Goal: Task Accomplishment & Management: Use online tool/utility

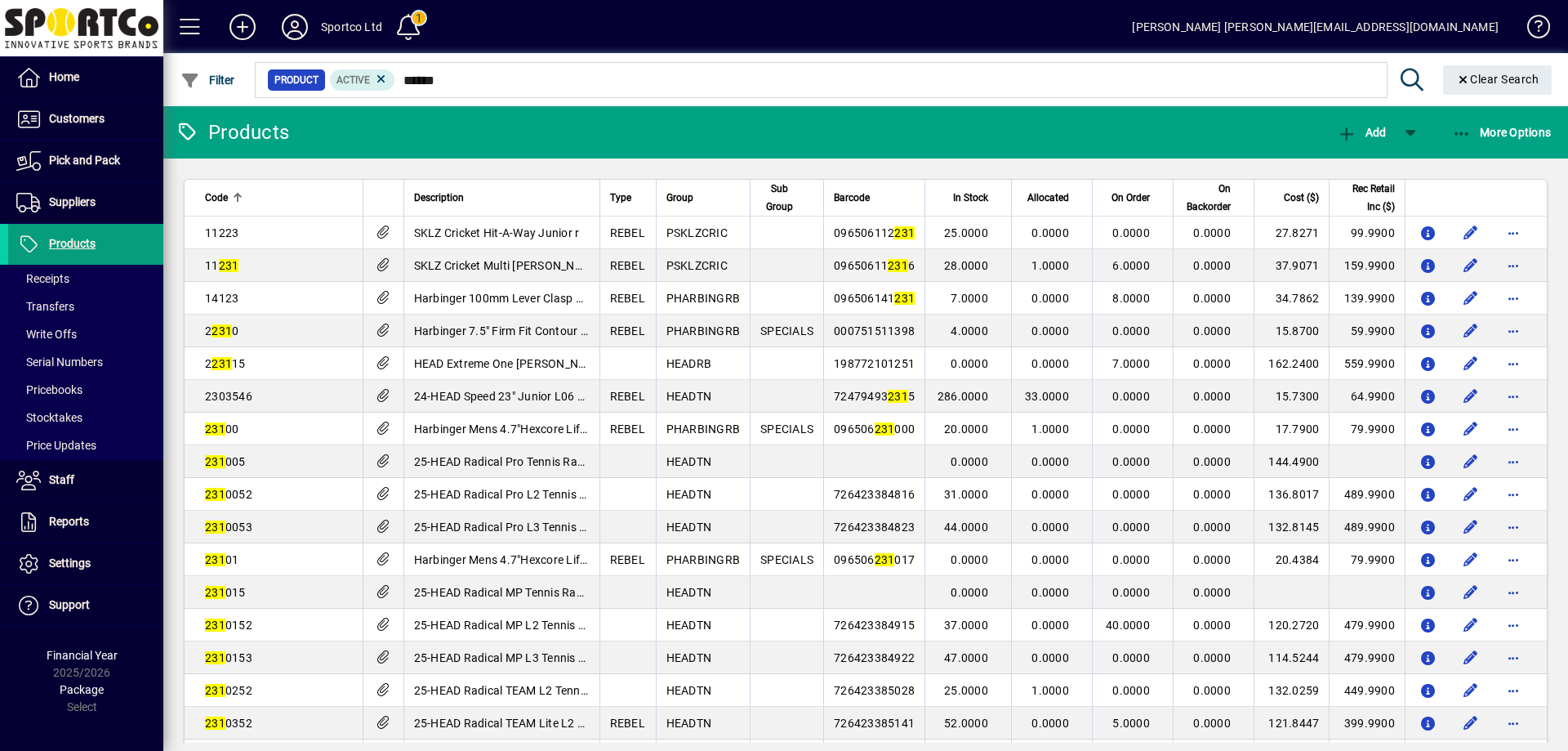
type input "*******"
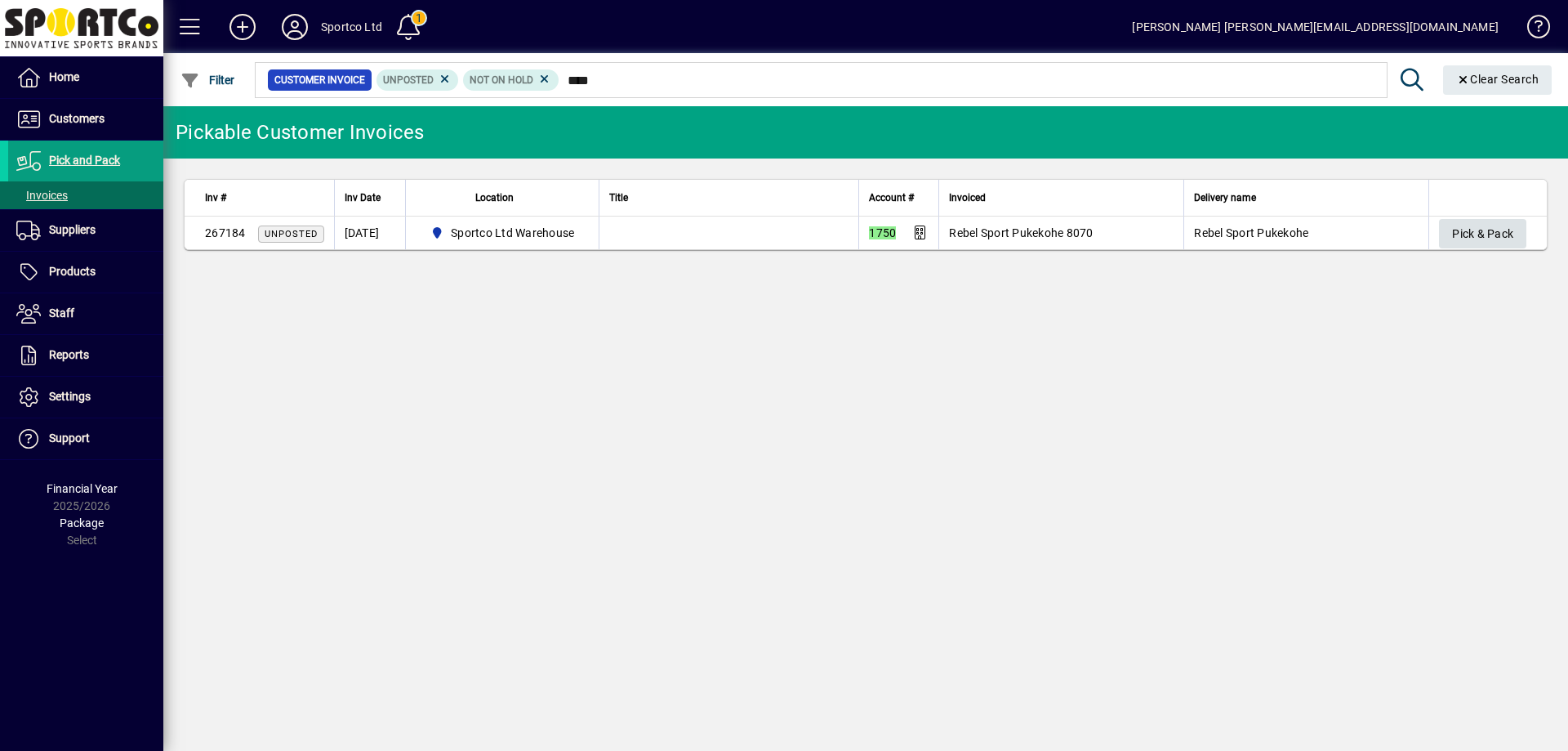
type input "****"
click at [1509, 235] on span "Pick & Pack" at bounding box center [1482, 233] width 61 height 27
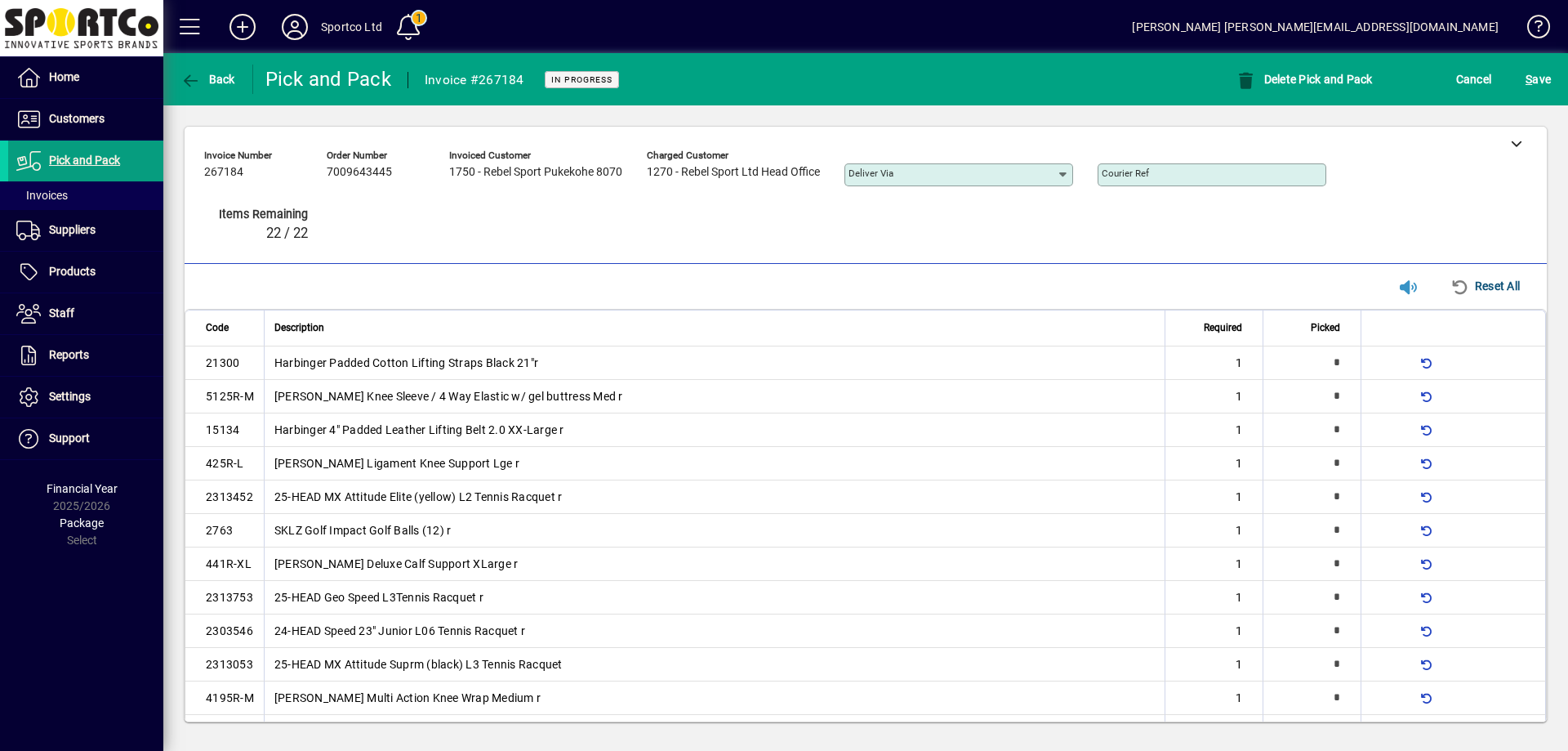
type input "*"
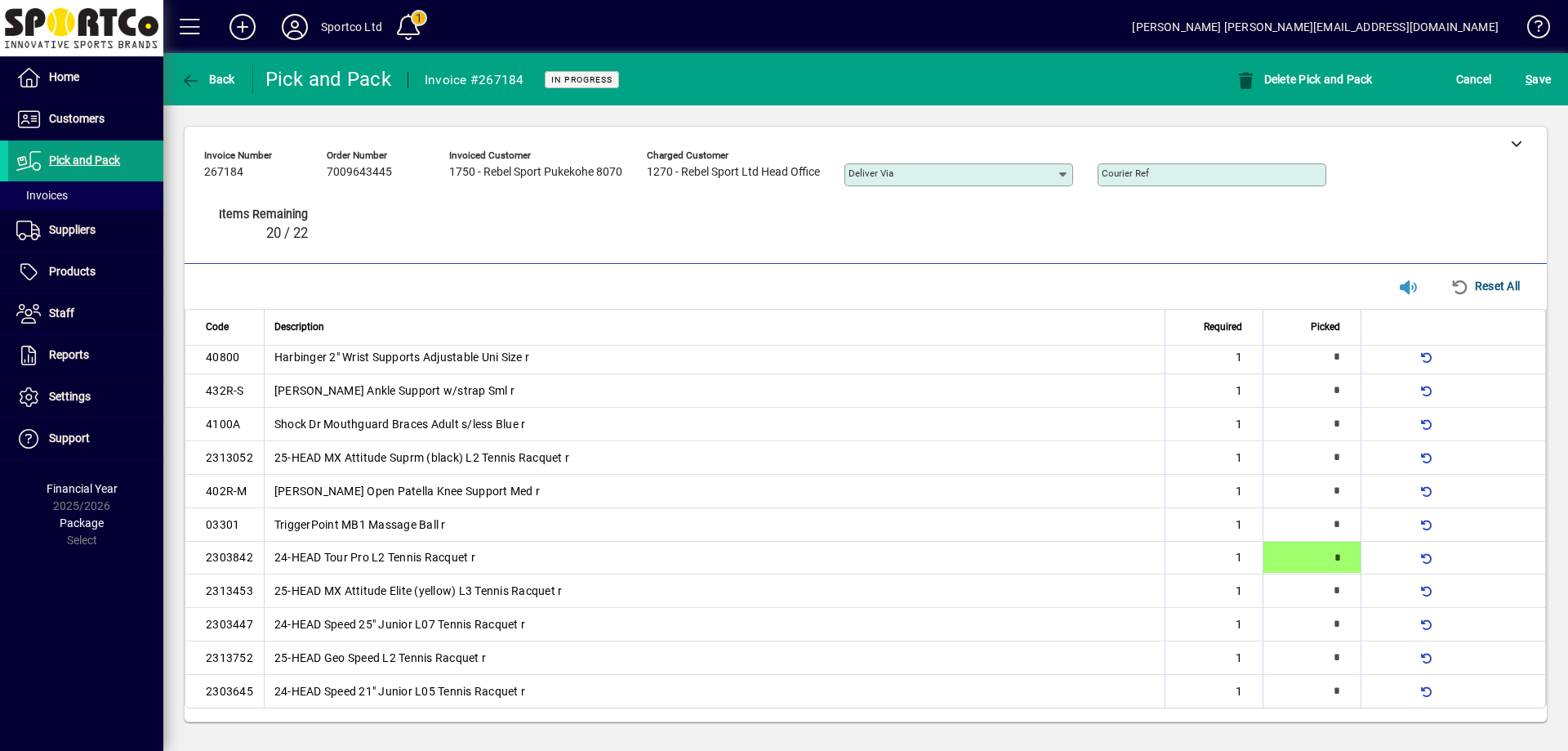
type input "*"
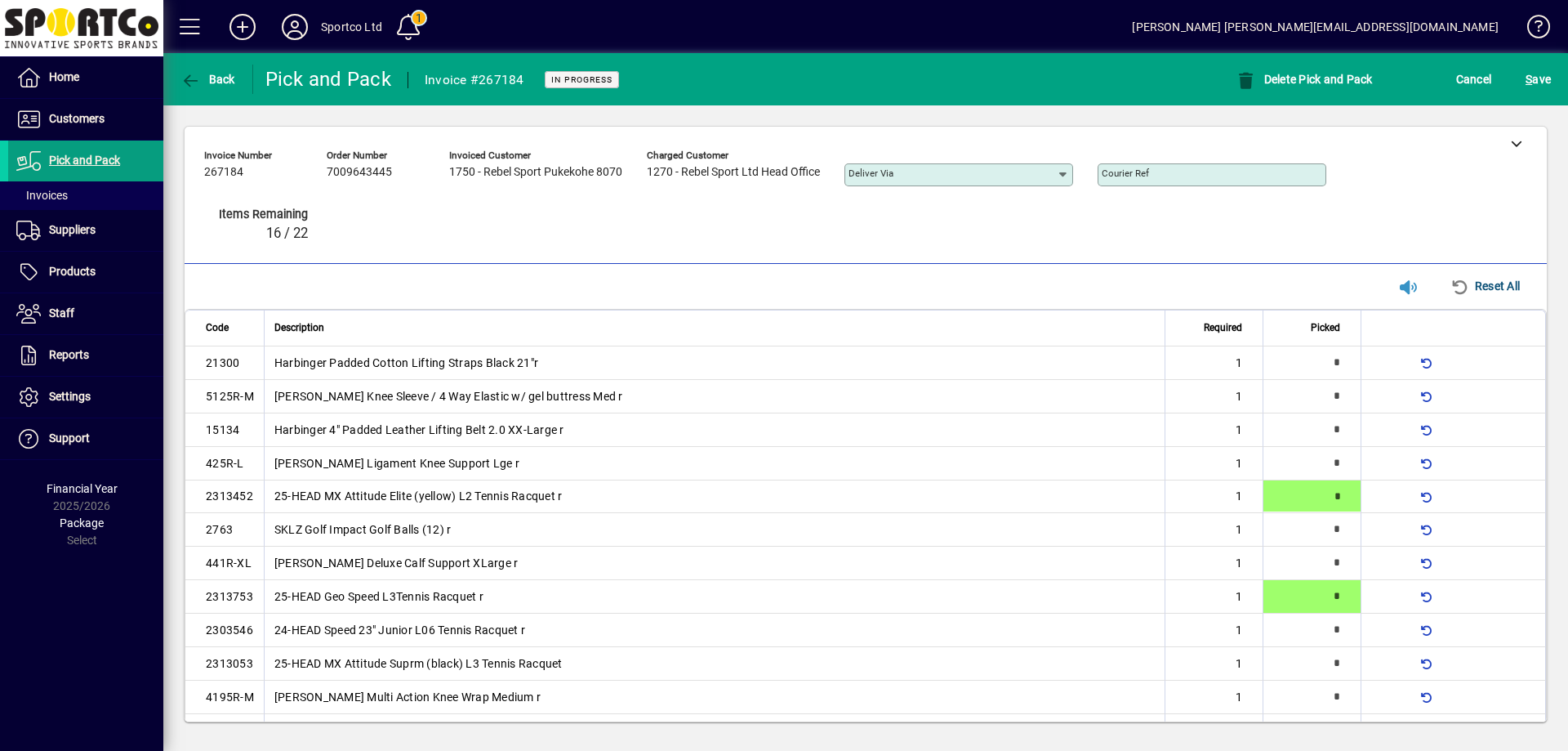
type input "*"
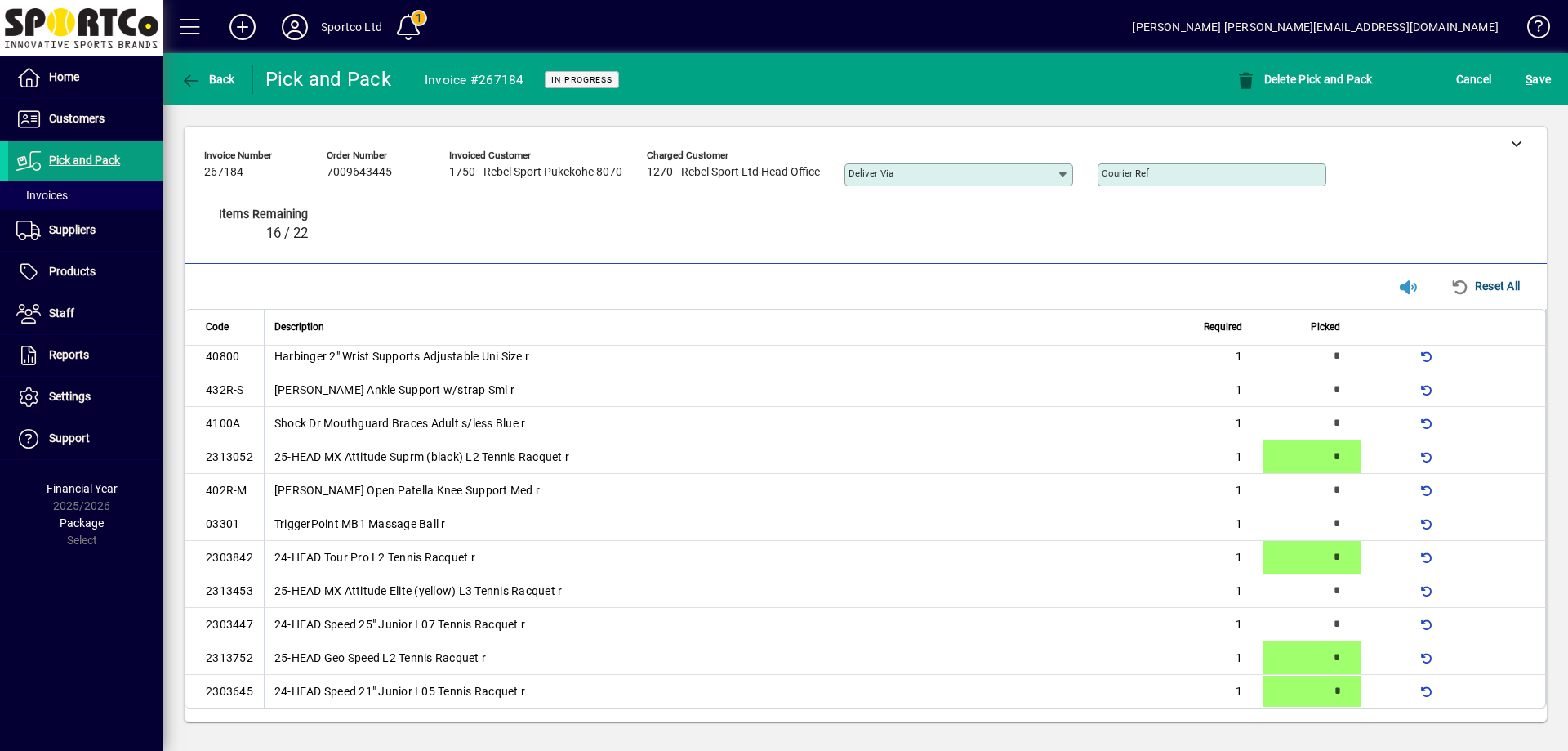
type input "*"
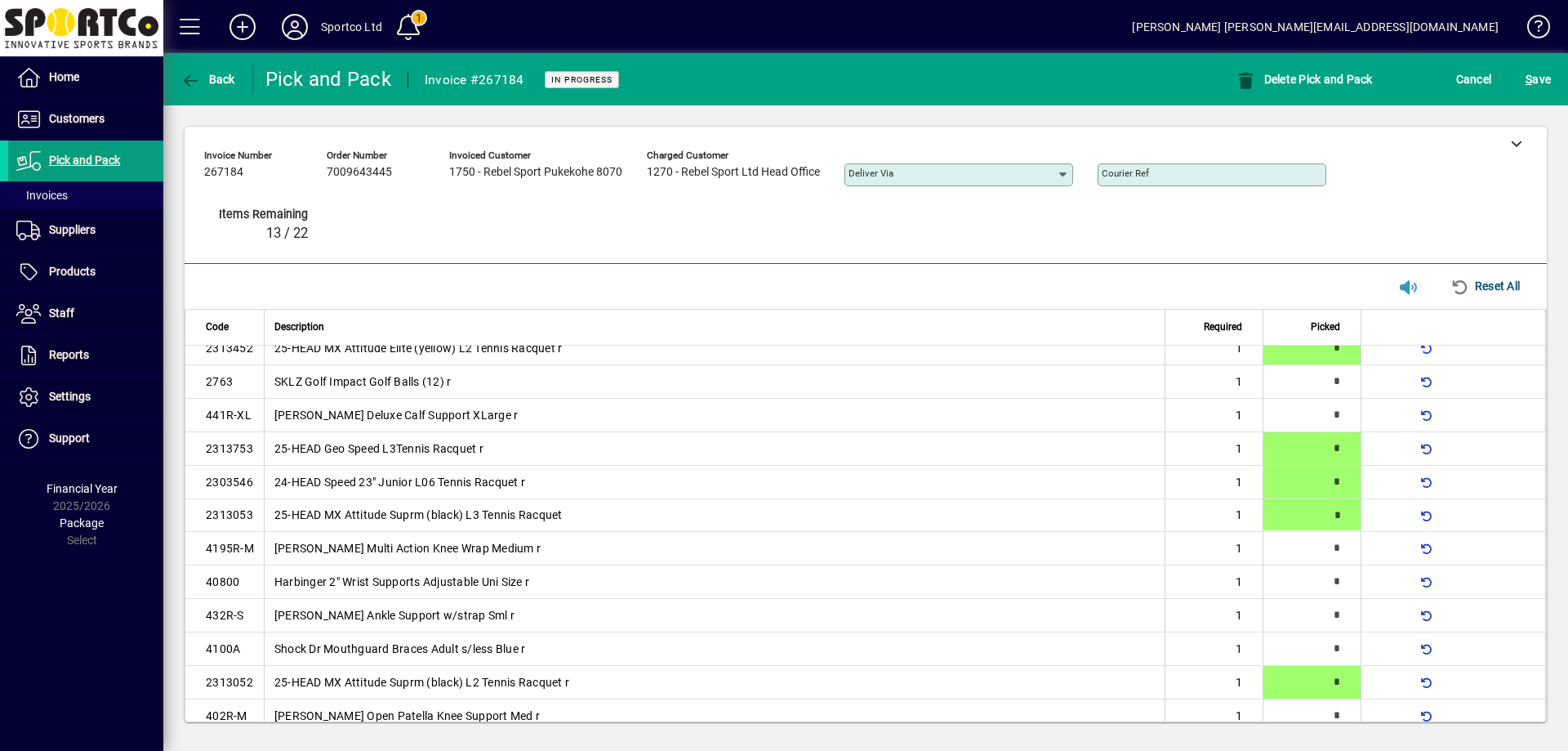
type input "*"
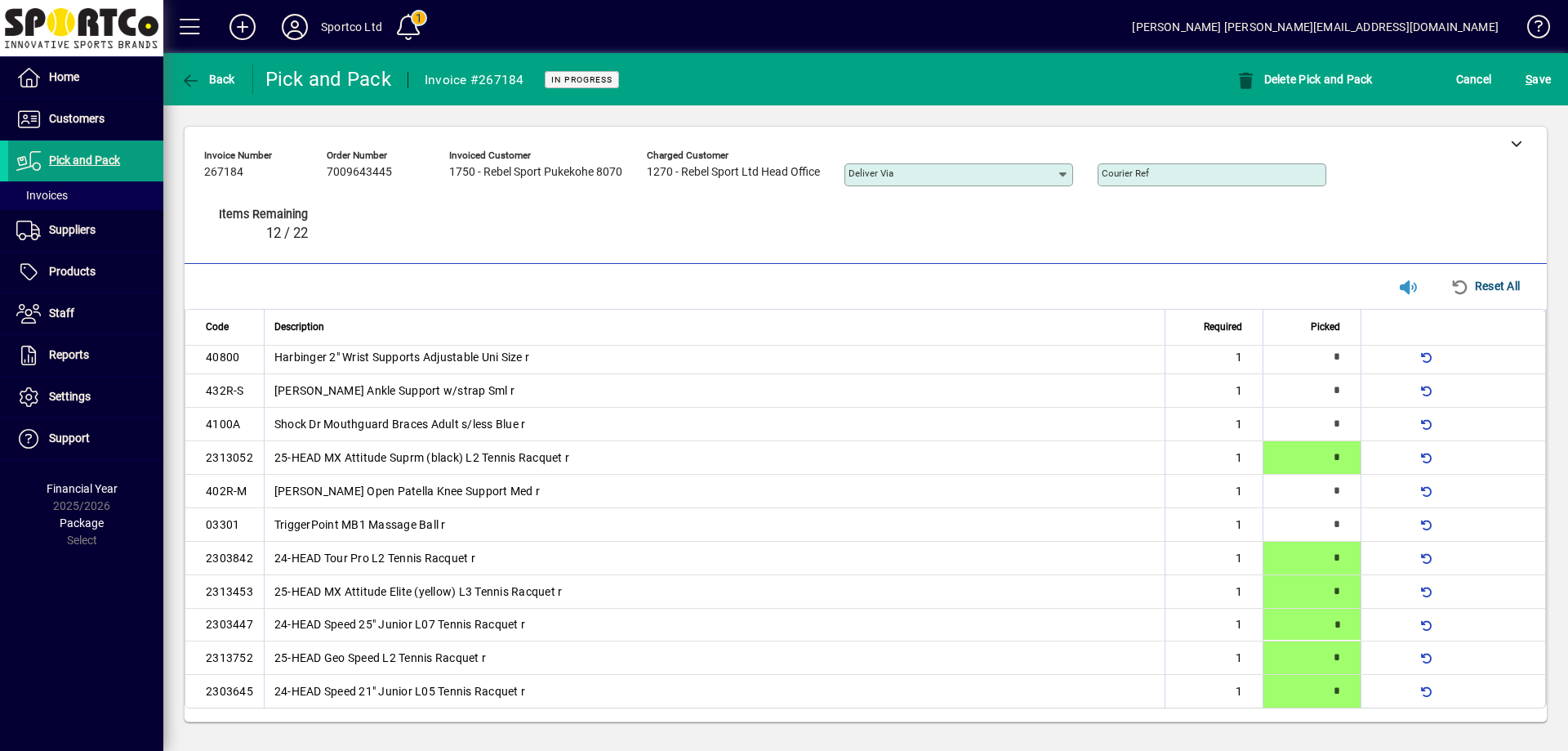
type input "*"
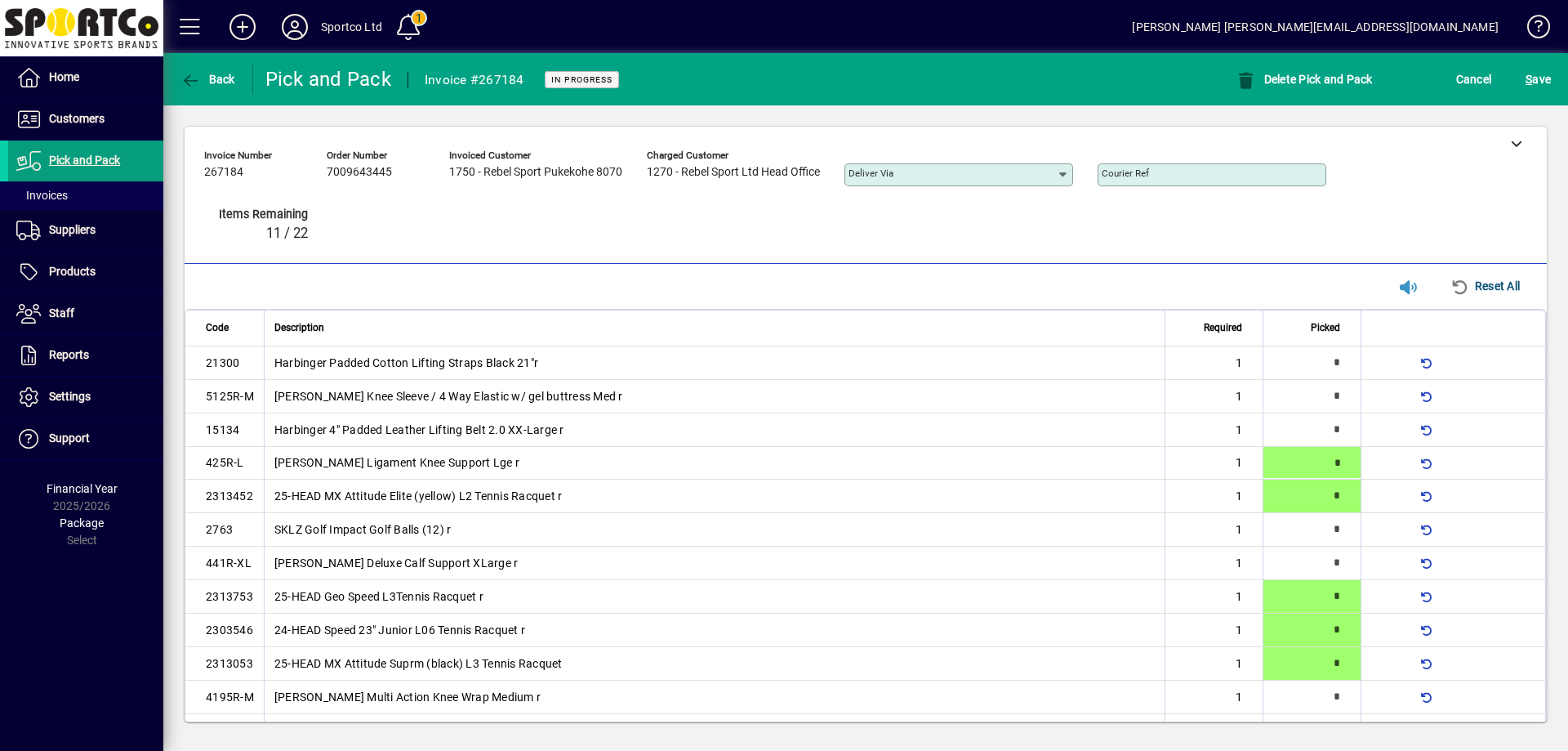
type input "*"
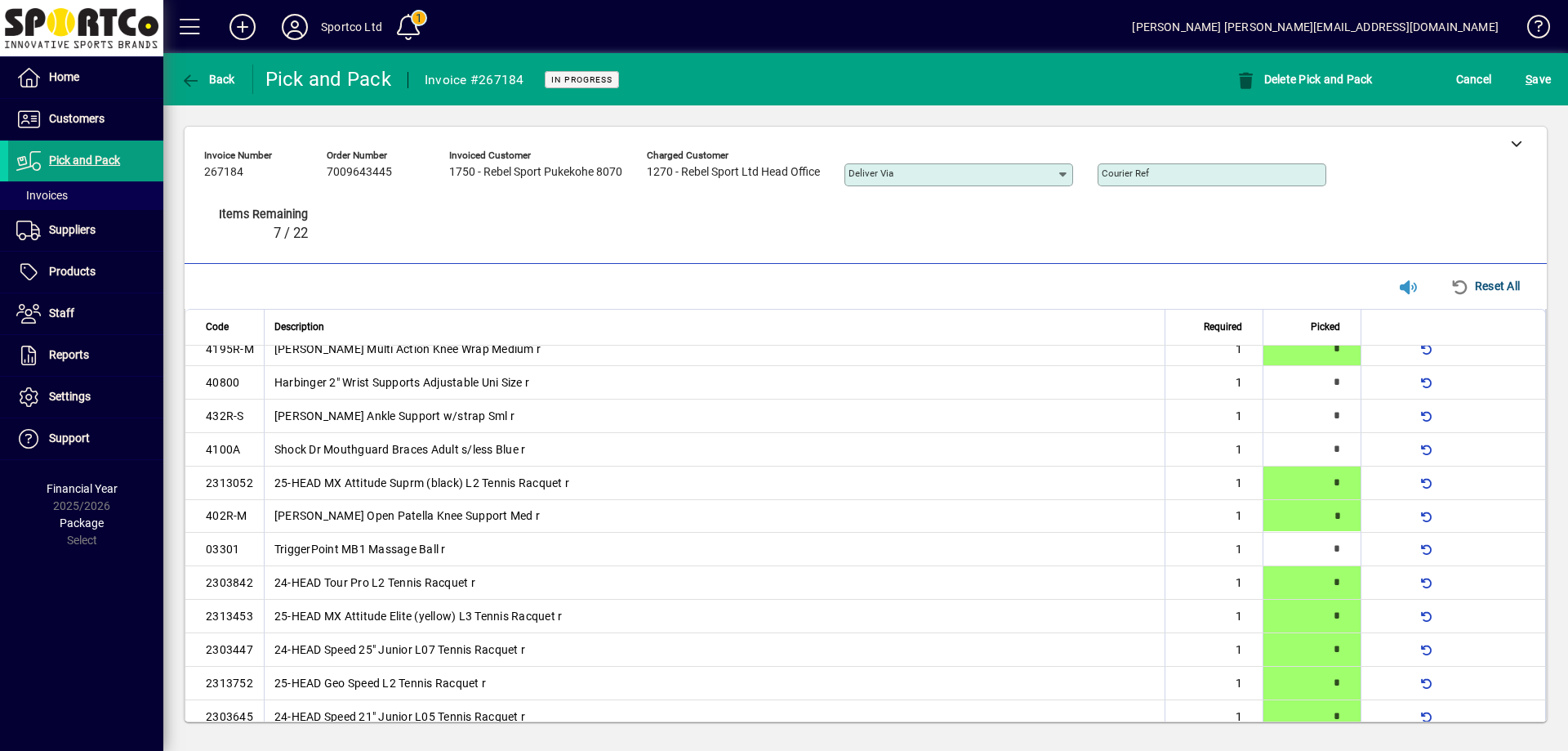
type input "*"
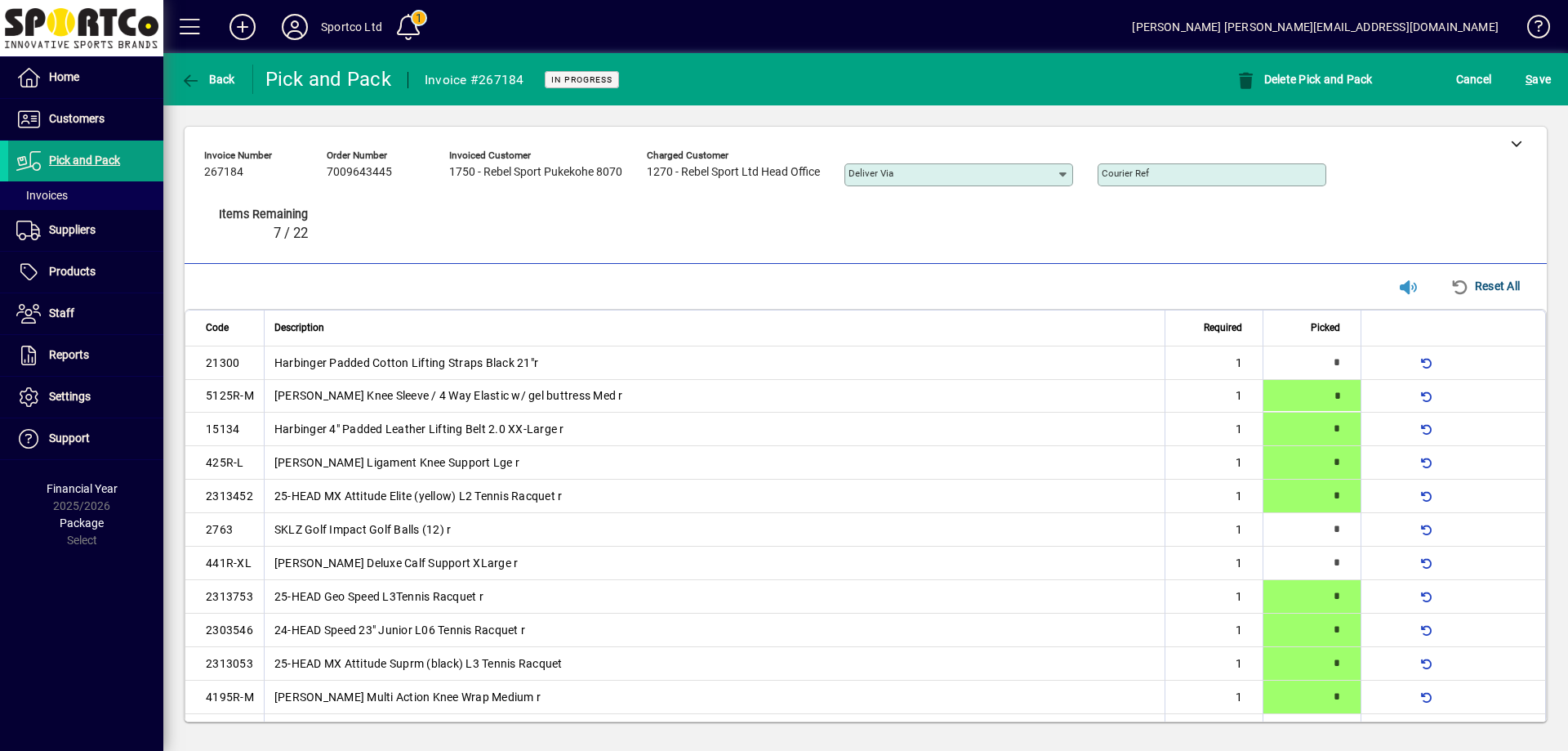
type input "*"
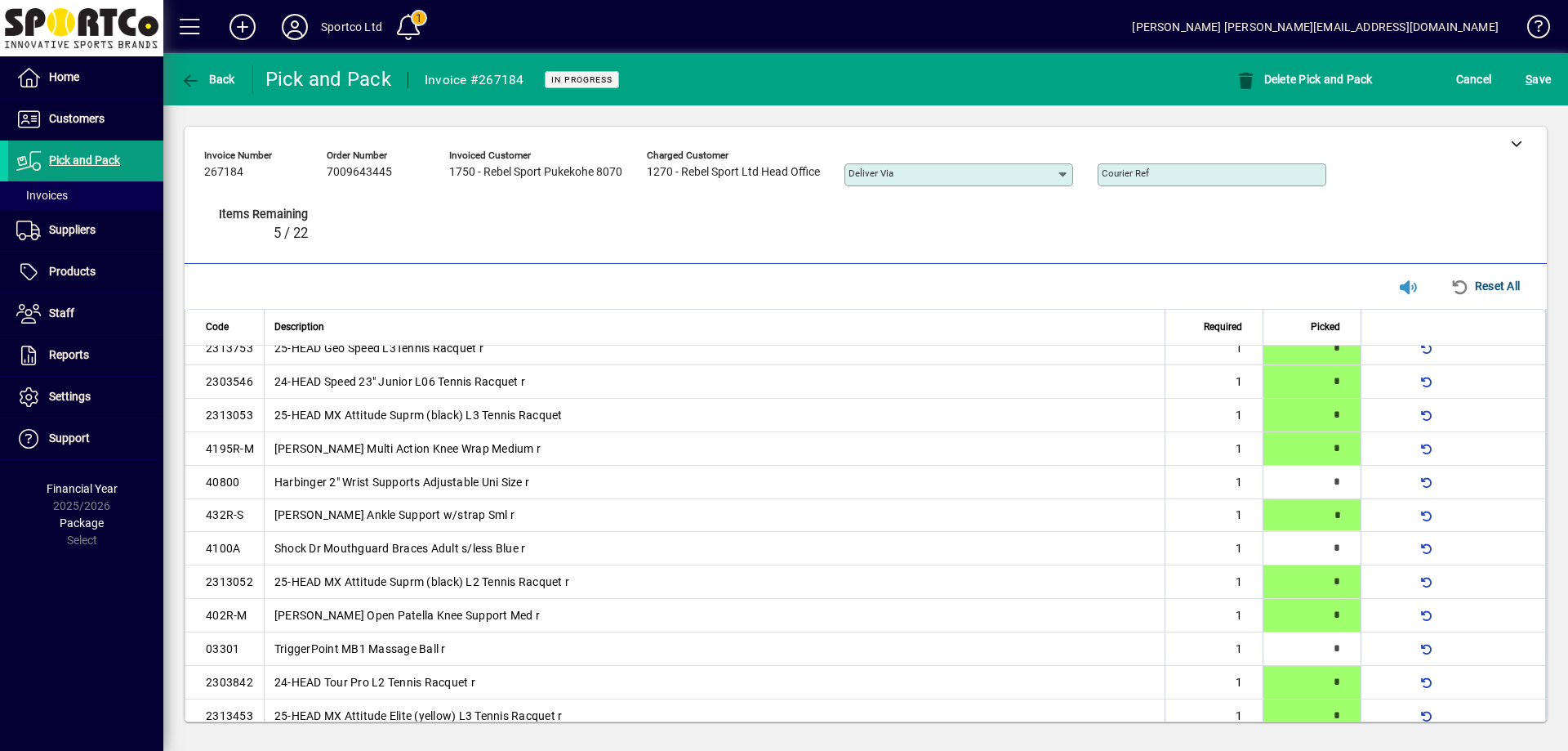
type input "*"
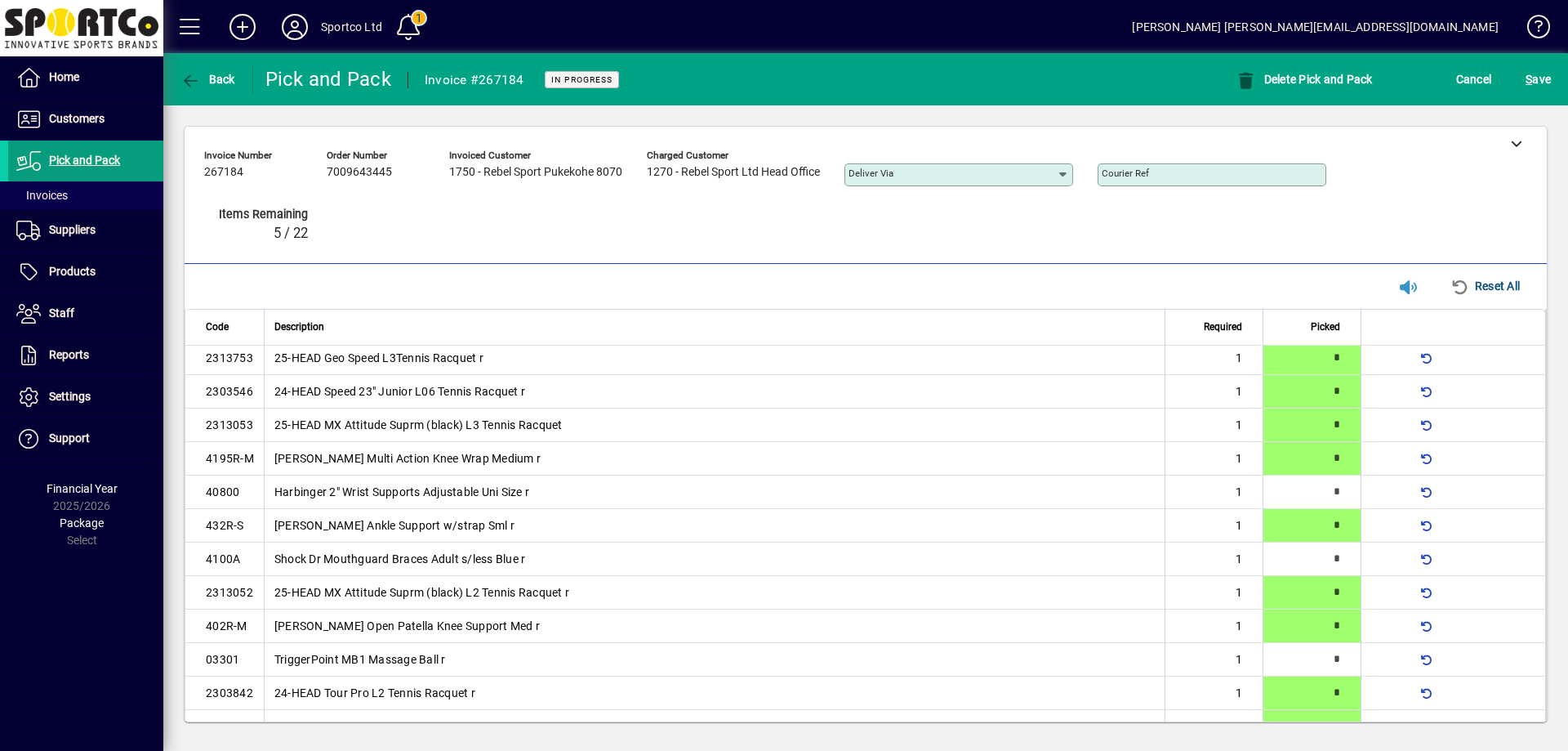
type input "*"
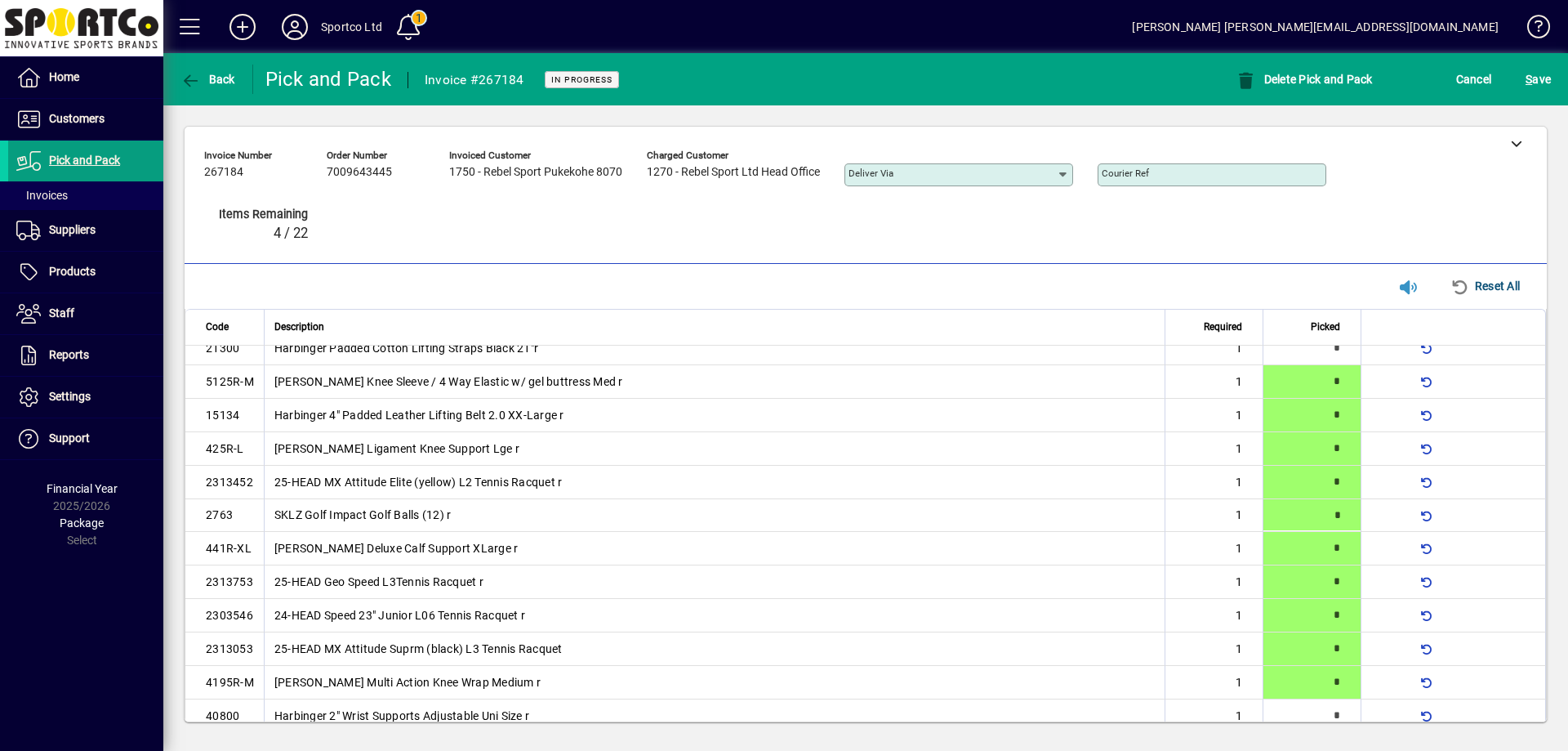
type input "*"
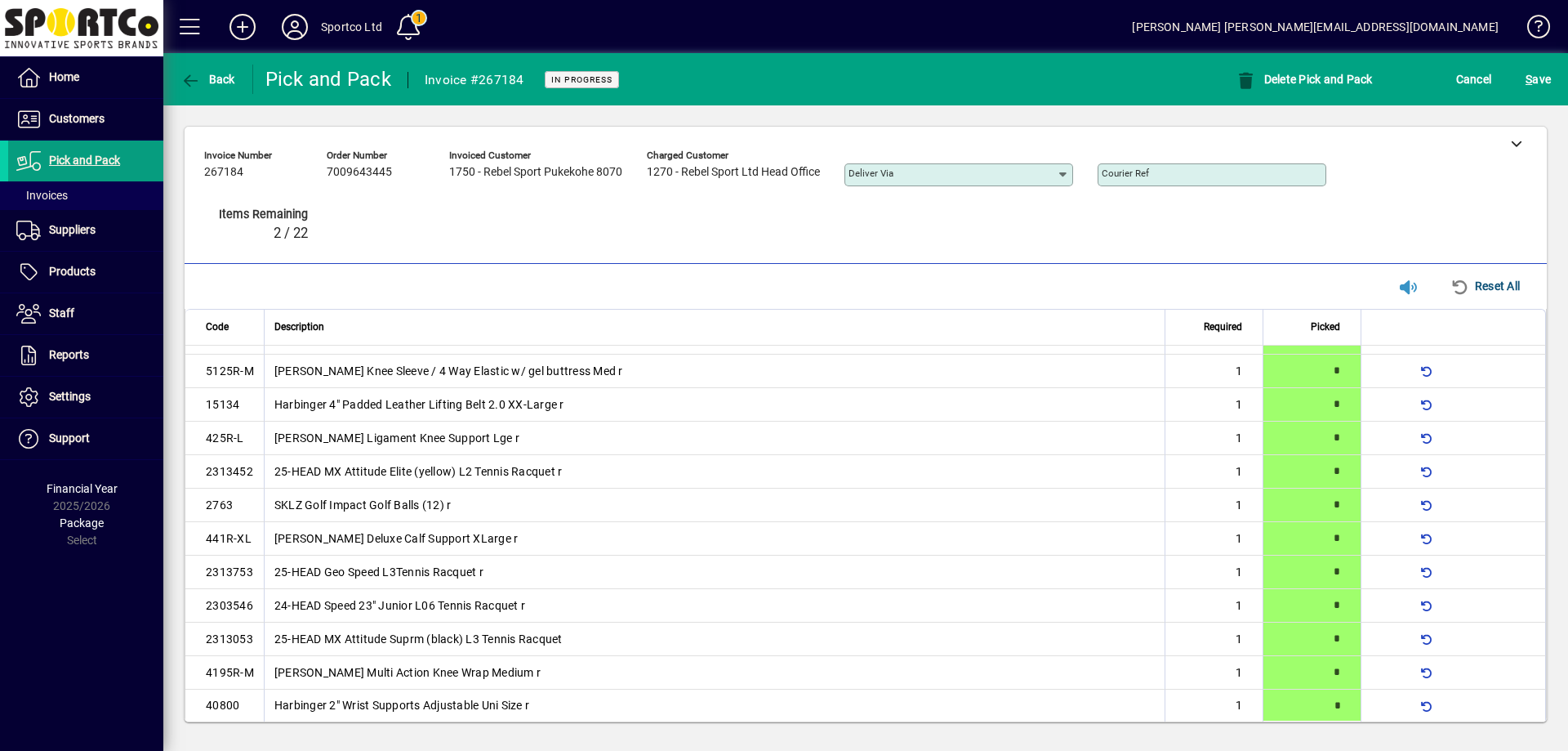
type input "*"
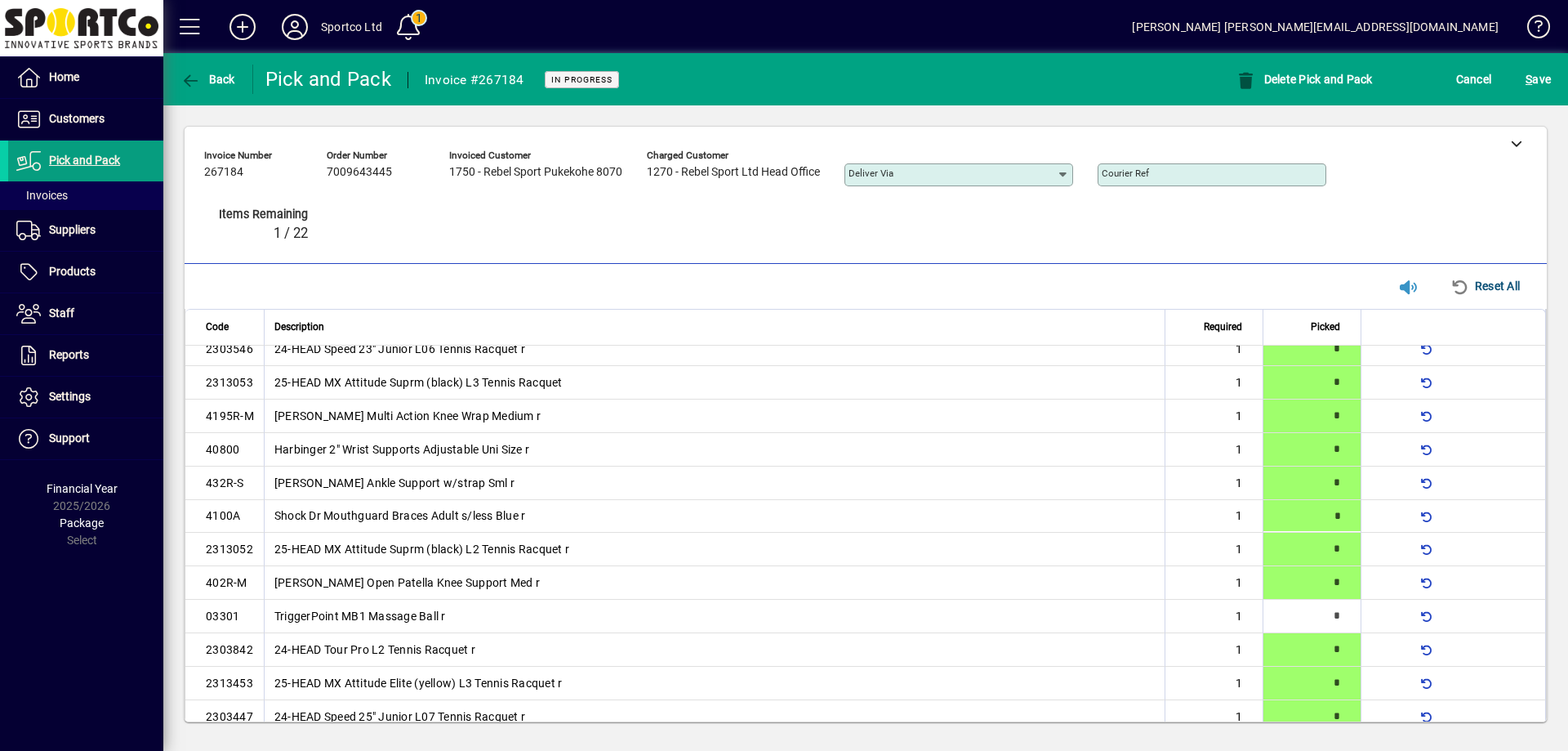
type input "*"
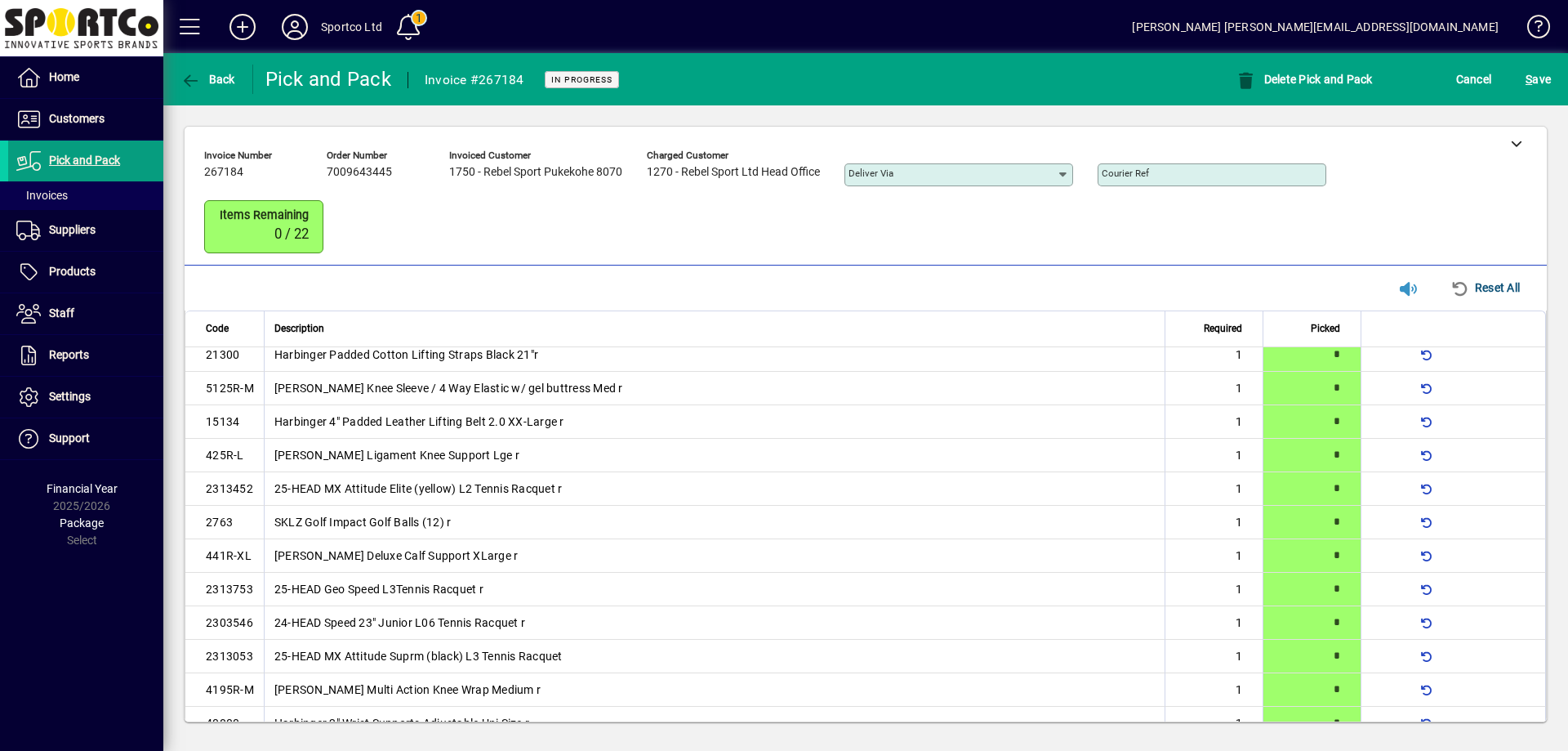
scroll to position [0, 0]
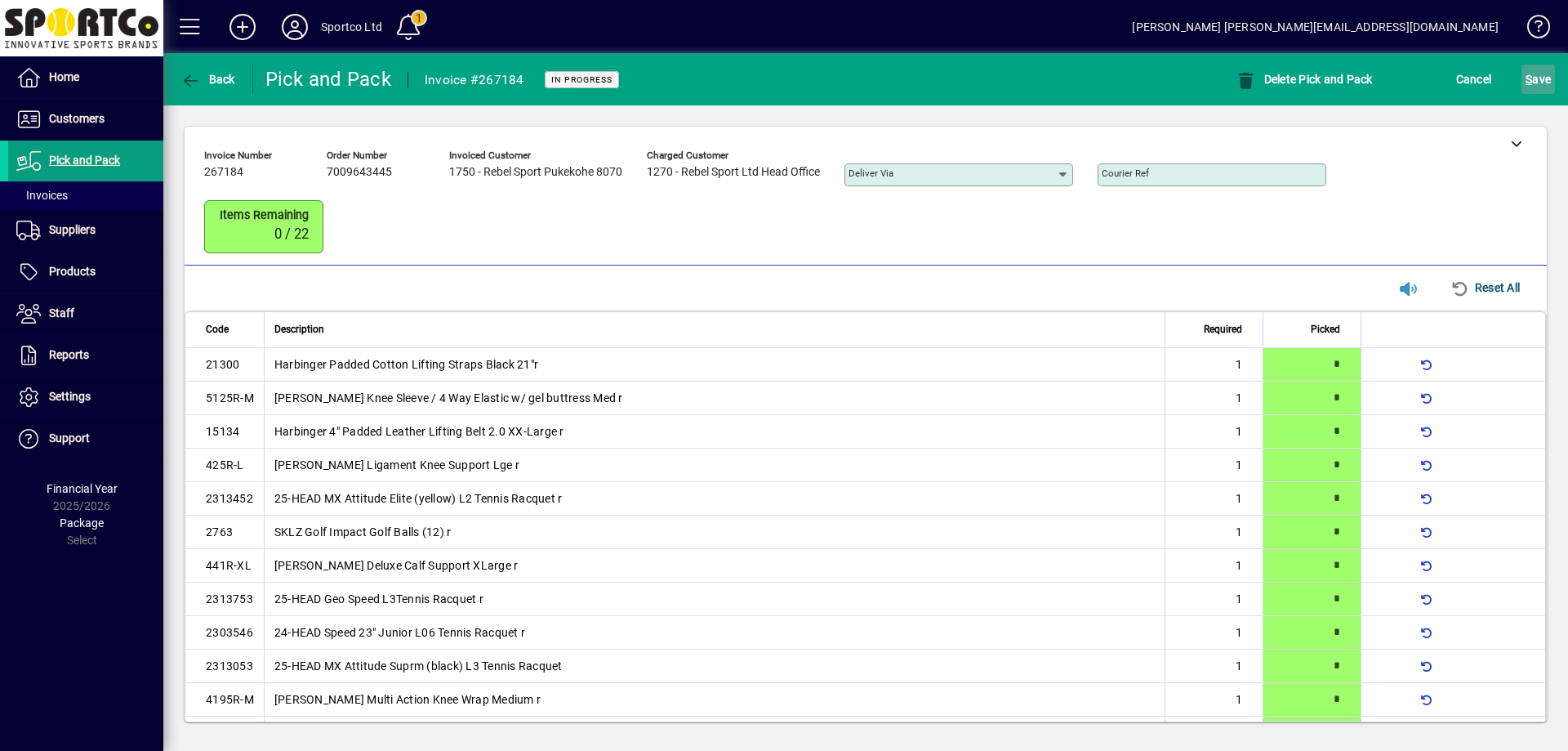
click at [1543, 83] on span "S ave" at bounding box center [1539, 79] width 26 height 26
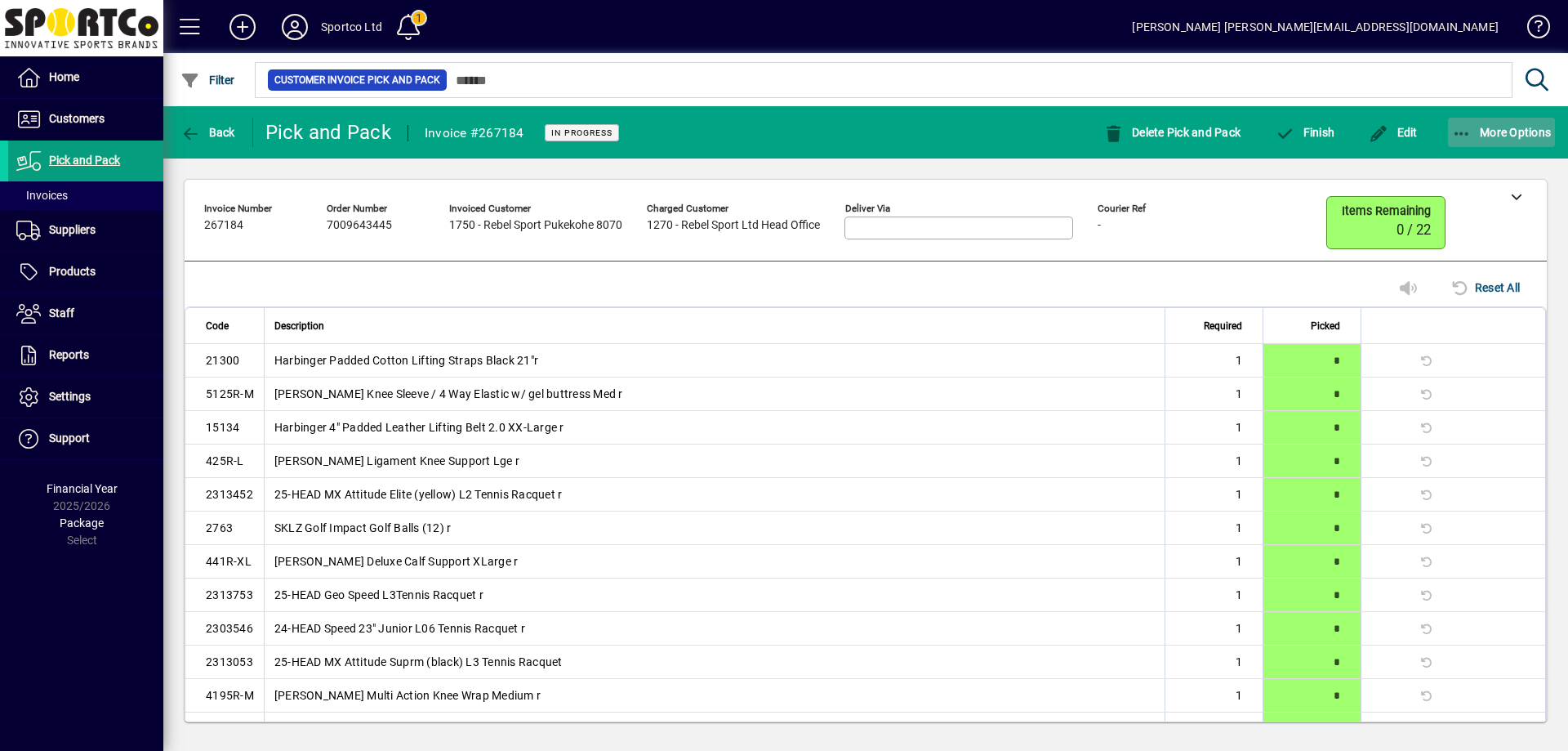
click at [1462, 129] on icon "button" at bounding box center [1462, 134] width 21 height 16
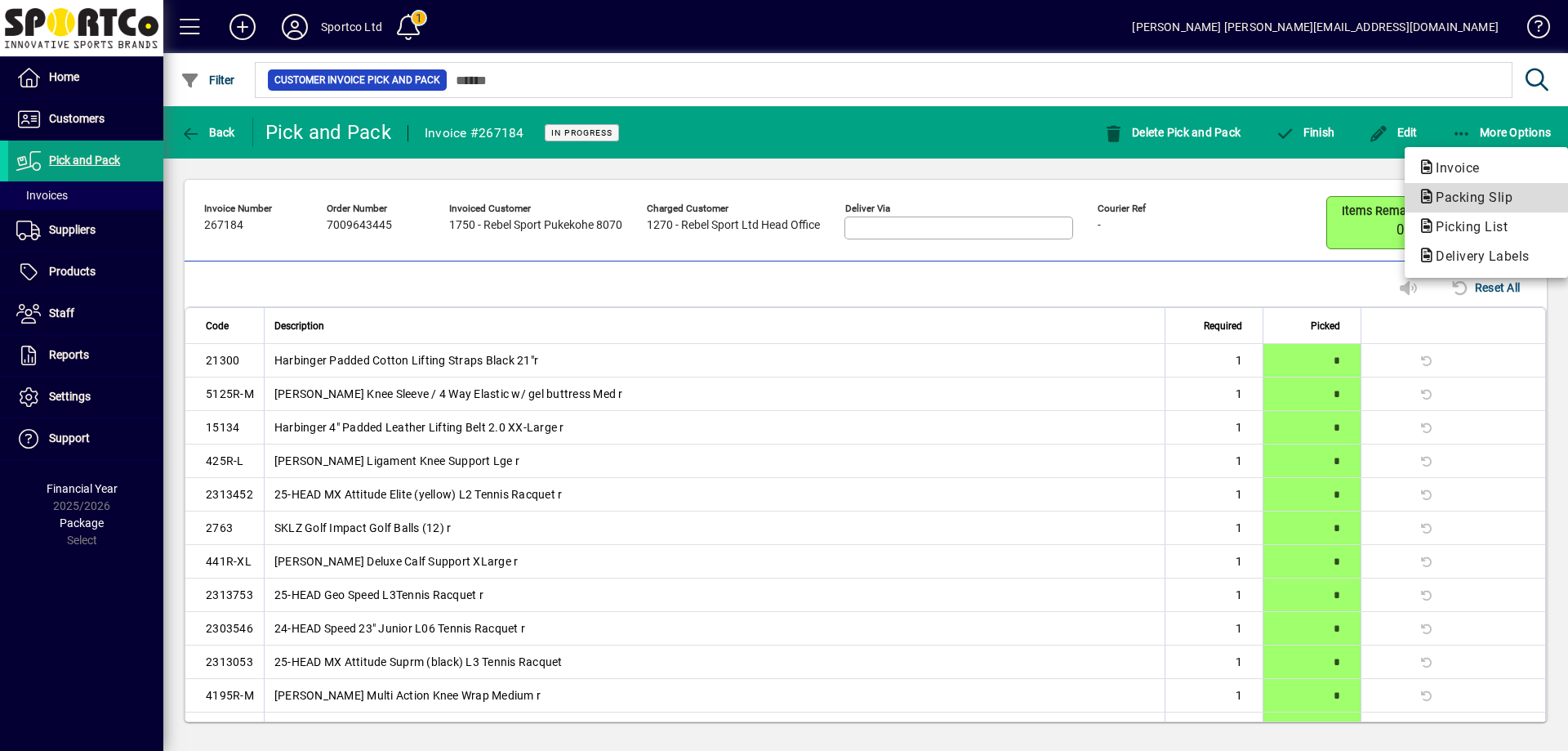
click at [1461, 192] on span "Packing Slip" at bounding box center [1469, 197] width 103 height 15
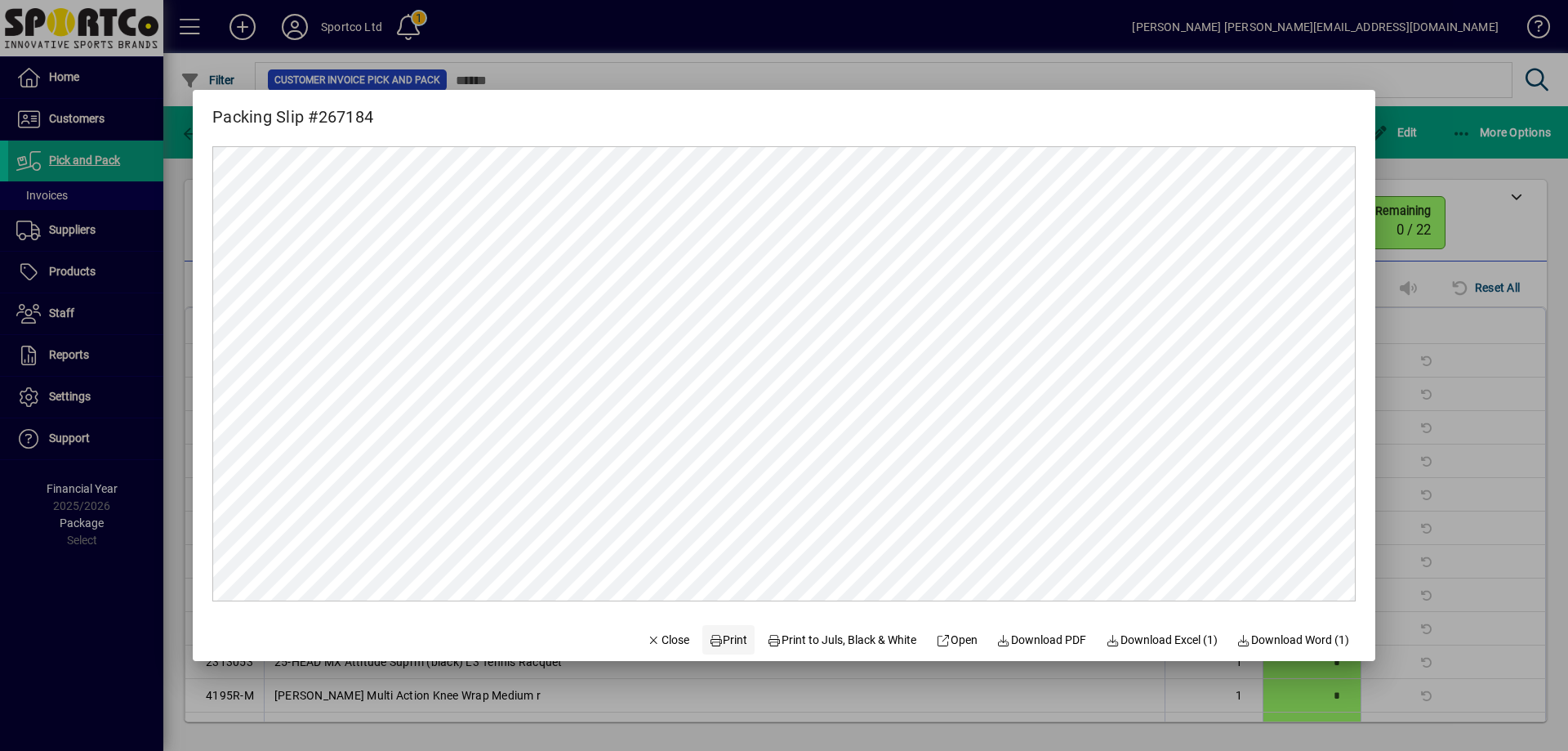
click at [717, 633] on span "Print" at bounding box center [729, 640] width 39 height 17
click at [718, 636] on span "Print" at bounding box center [729, 640] width 39 height 17
click at [663, 639] on span "Close" at bounding box center [668, 640] width 42 height 17
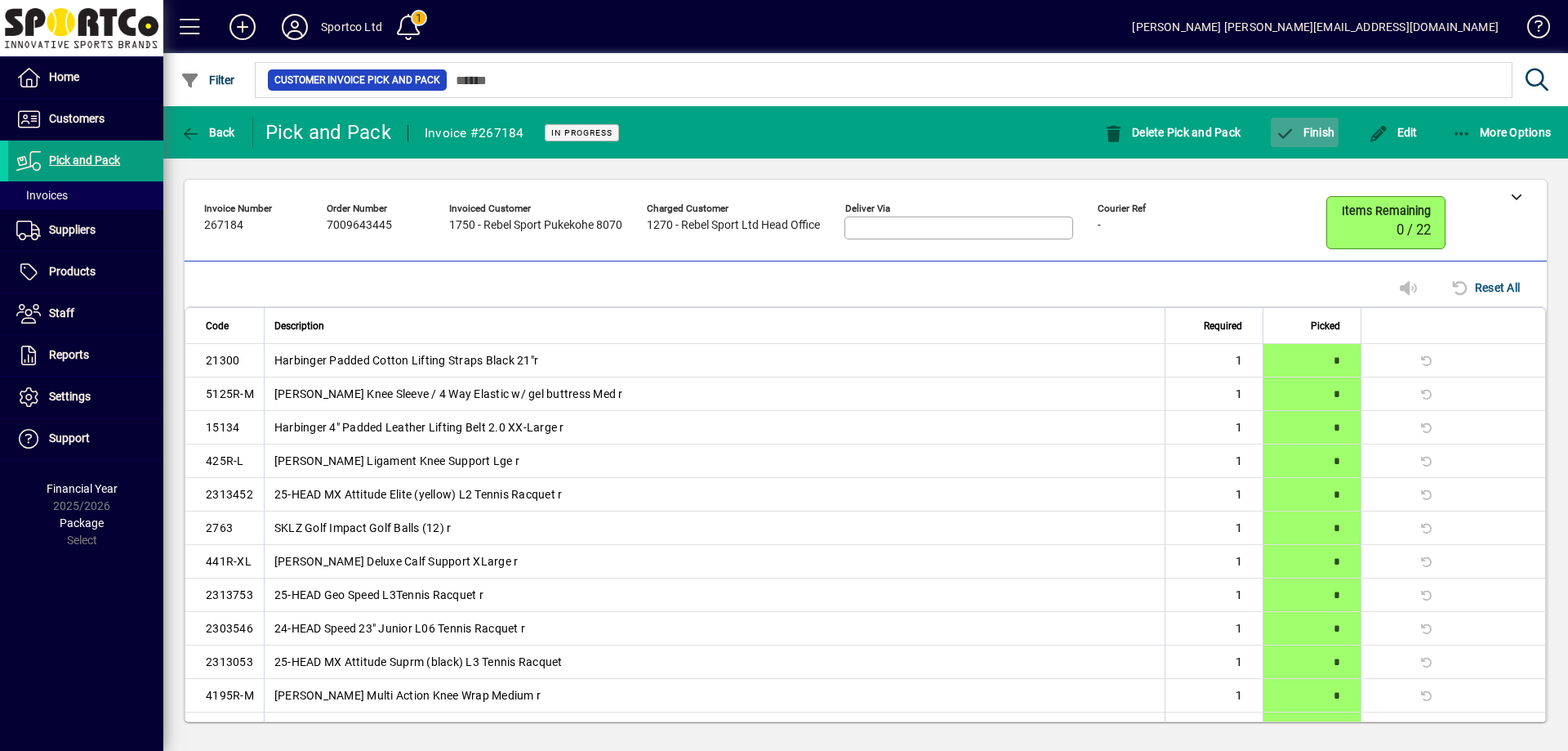
click at [1309, 134] on span "Finish" at bounding box center [1305, 132] width 59 height 13
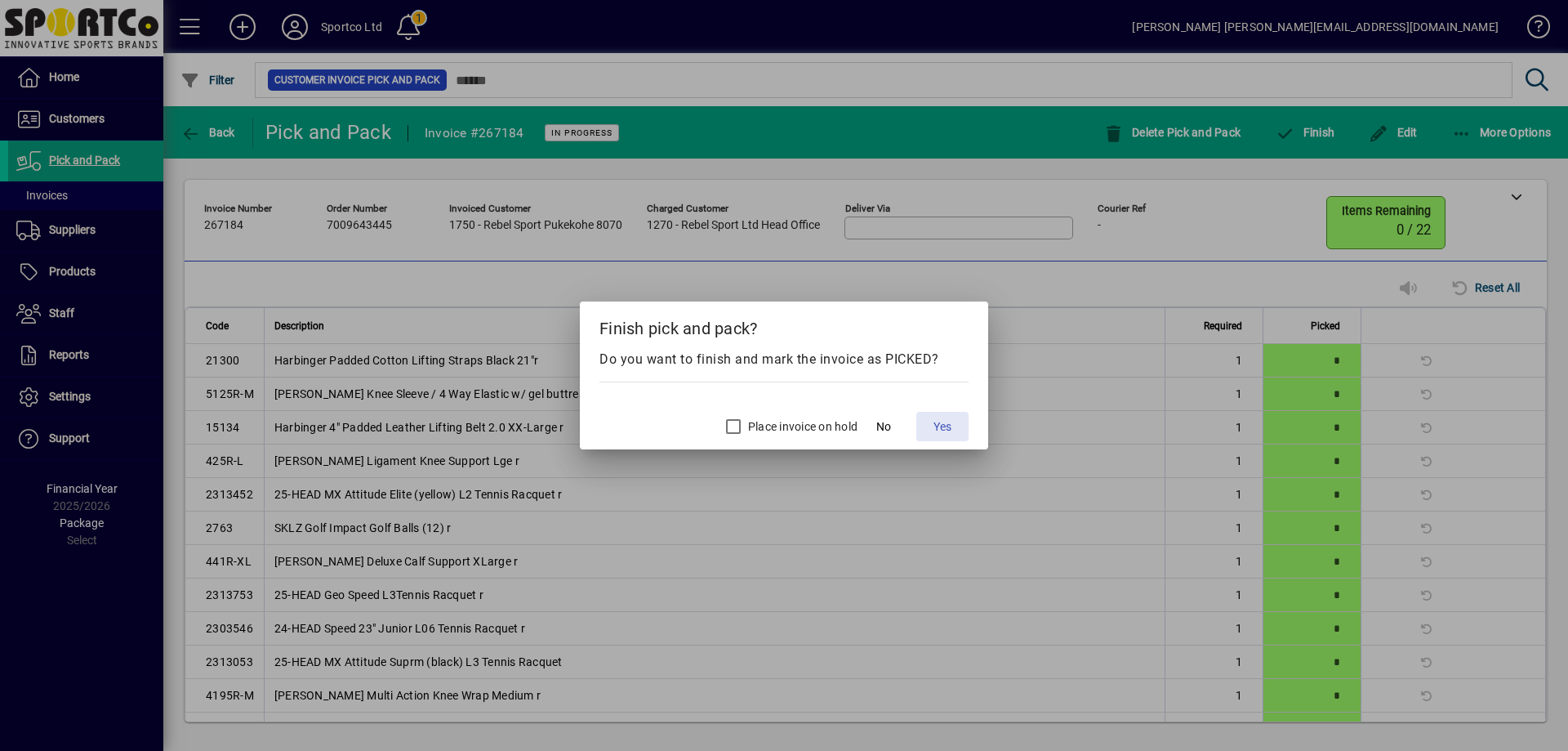
click at [951, 424] on span "Yes" at bounding box center [942, 427] width 18 height 17
